Goal: Transaction & Acquisition: Register for event/course

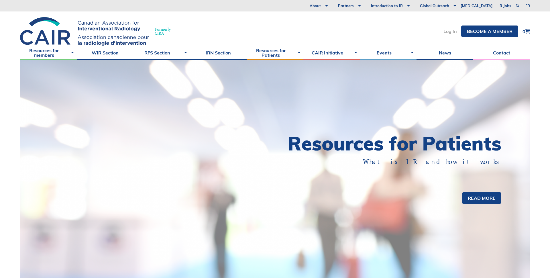
click at [447, 32] on link "Log In" at bounding box center [449, 31] width 13 height 5
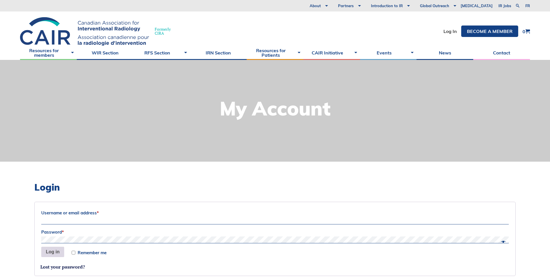
type input "Sociation-Dev"
click at [50, 251] on button "Log in" at bounding box center [52, 252] width 23 height 10
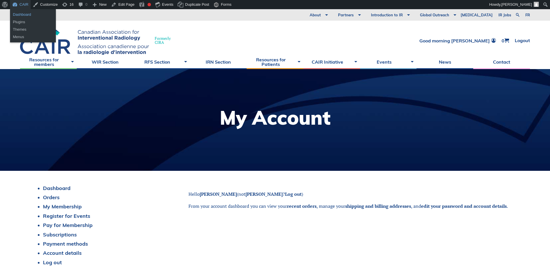
click at [21, 14] on link "Dashboard" at bounding box center [33, 14] width 46 height 7
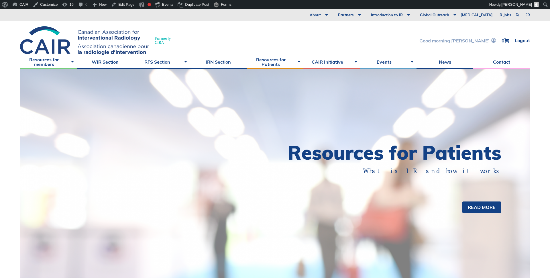
click at [460, 40] on link "Good morning [PERSON_NAME]" at bounding box center [457, 40] width 76 height 5
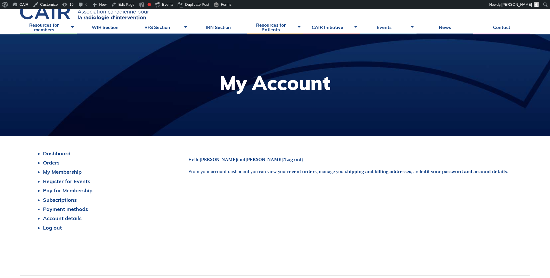
scroll to position [37, 0]
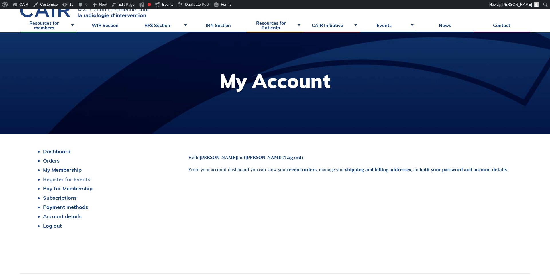
click at [65, 179] on link "Register for Events" at bounding box center [66, 179] width 47 height 7
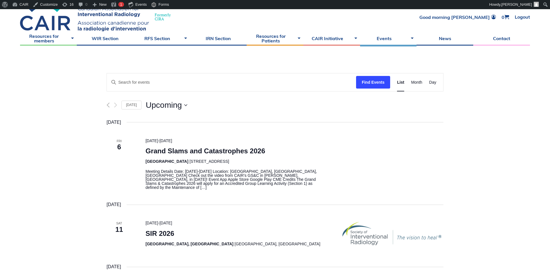
scroll to position [25, 0]
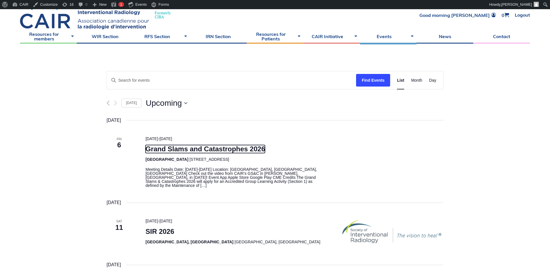
click at [182, 150] on link "Grand Slams and Catastrophes 2026" at bounding box center [205, 149] width 120 height 8
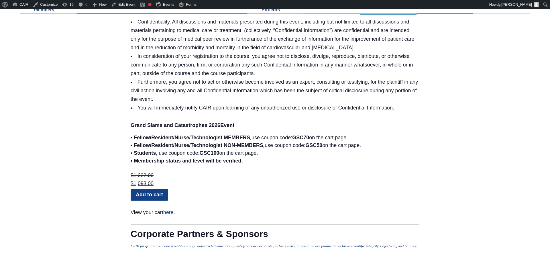
scroll to position [1388, 0]
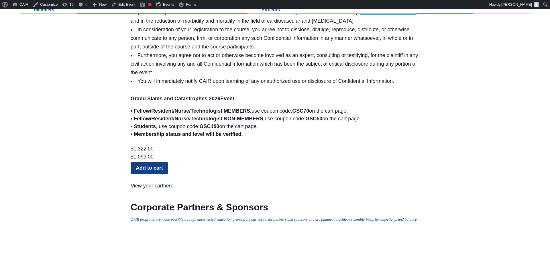
click at [152, 162] on link "Add to cart" at bounding box center [150, 167] width 38 height 11
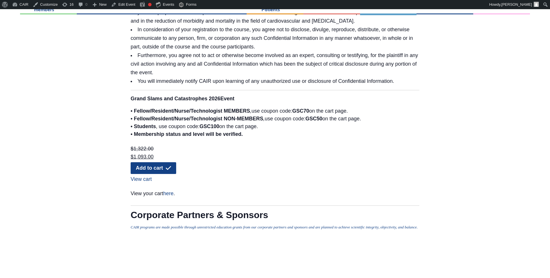
click at [141, 174] on link "View cart" at bounding box center [273, 178] width 285 height 8
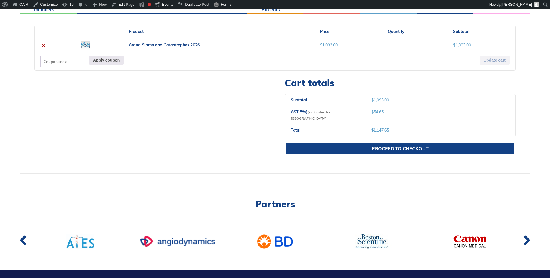
scroll to position [138, 0]
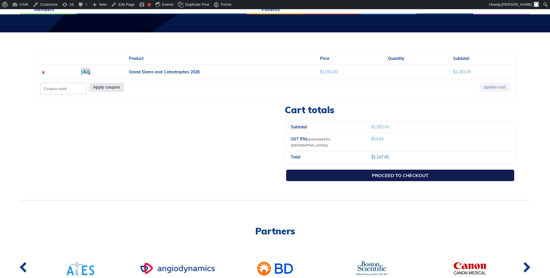
click at [368, 171] on link "Proceed to checkout" at bounding box center [400, 175] width 228 height 11
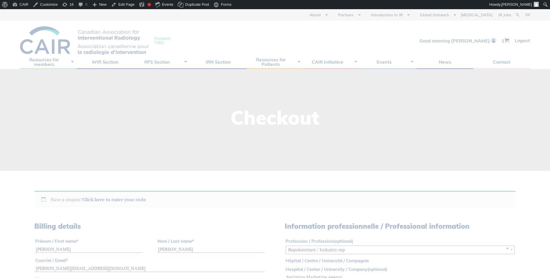
select select "ON"
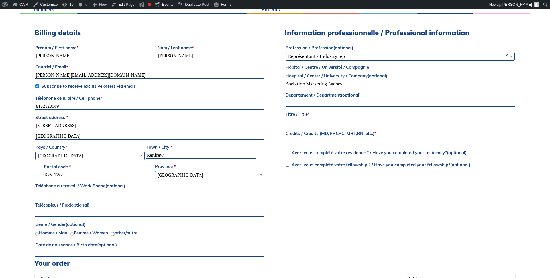
scroll to position [177, 0]
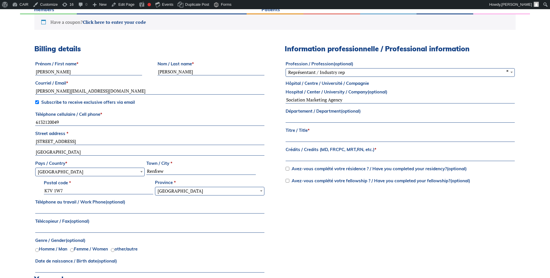
click at [302, 138] on input "Titre / Title *" at bounding box center [400, 138] width 229 height 7
type input "sd"
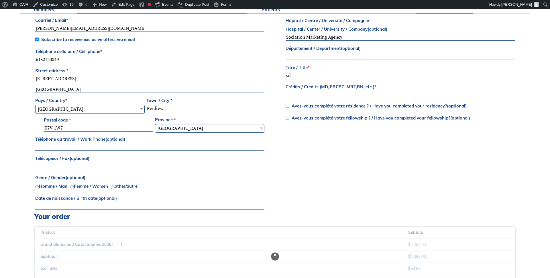
scroll to position [253, 0]
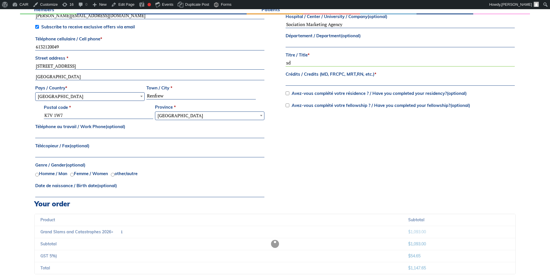
click at [299, 84] on input "Crédits / Credits (MD, FRCPC, MRT,RN, etc.) *" at bounding box center [400, 82] width 229 height 7
type input "sdsd"
click at [287, 124] on div "Billing details Prénom / First name * [PERSON_NAME] / Last name * [PERSON_NAME]…" at bounding box center [274, 84] width 481 height 230
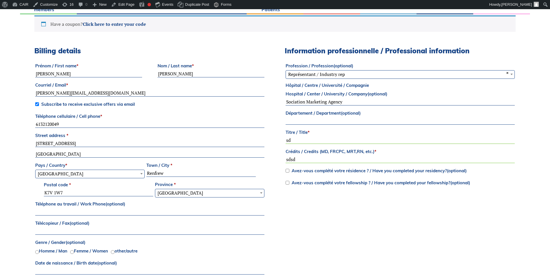
scroll to position [177, 0]
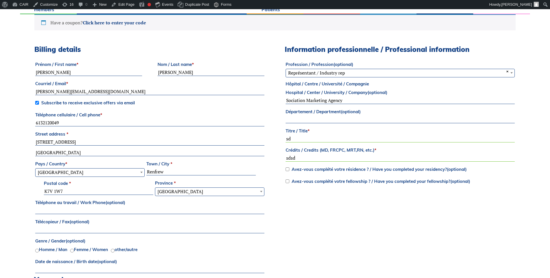
click at [294, 119] on input "Département / Department (optional)" at bounding box center [400, 119] width 229 height 7
type input "sdsd"
click at [278, 117] on div "Billing details Prénom / First name * [PERSON_NAME] / Last name * [PERSON_NAME]…" at bounding box center [274, 160] width 481 height 230
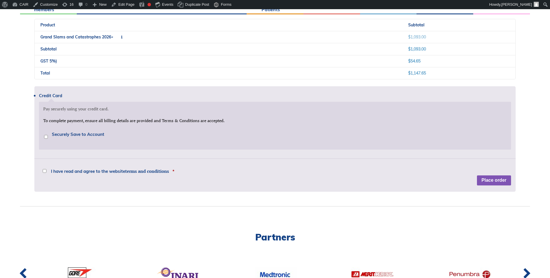
scroll to position [448, 0]
click at [44, 171] on input "I have read and agree to the website terms and conditions *" at bounding box center [45, 170] width 4 height 4
checkbox input "true"
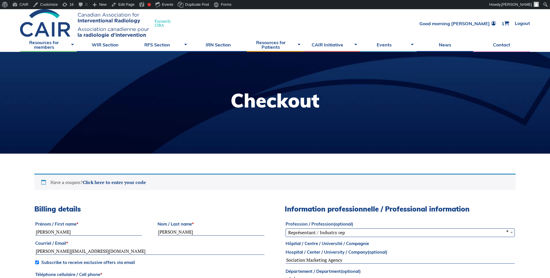
scroll to position [14, 0]
